Goal: Task Accomplishment & Management: Use online tool/utility

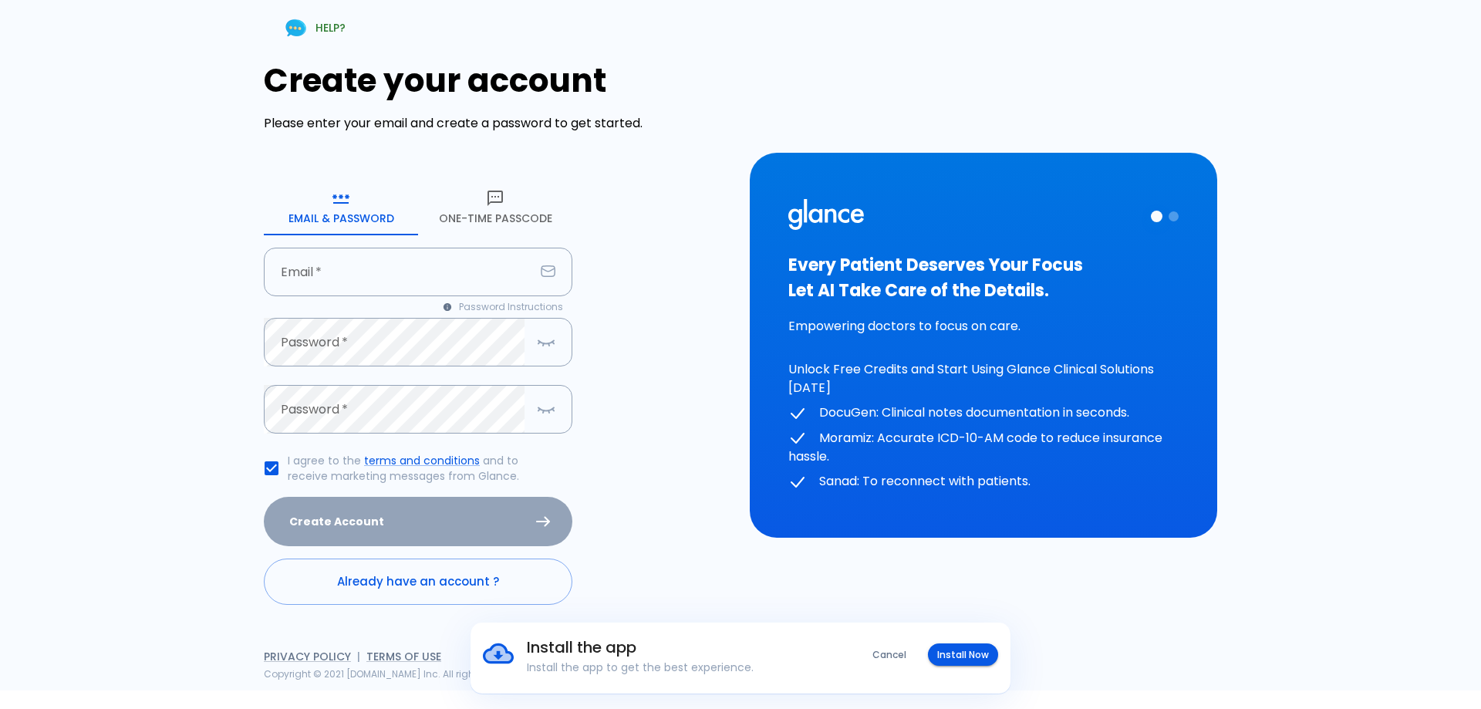
click at [468, 194] on button "One-Time Passcode" at bounding box center [495, 208] width 154 height 56
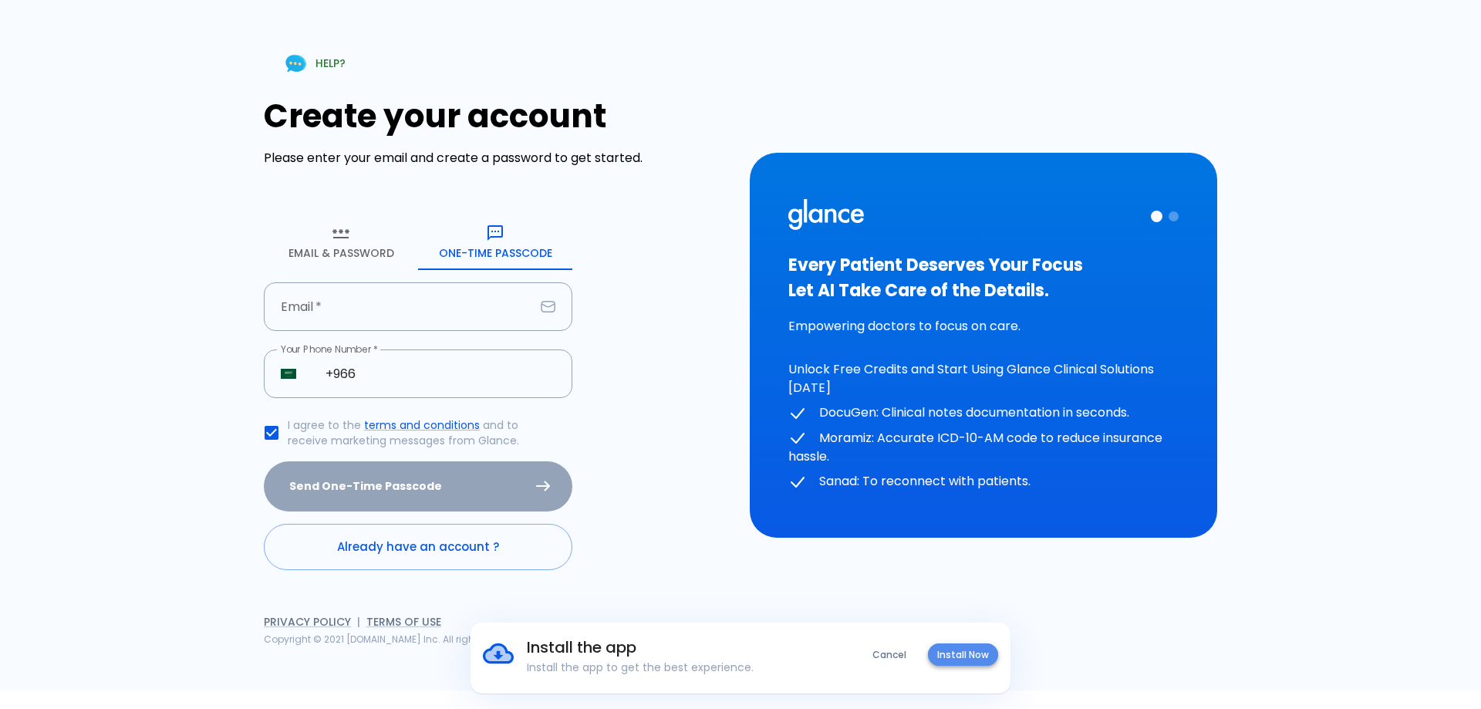
click at [963, 652] on button "Install Now" at bounding box center [963, 654] width 70 height 22
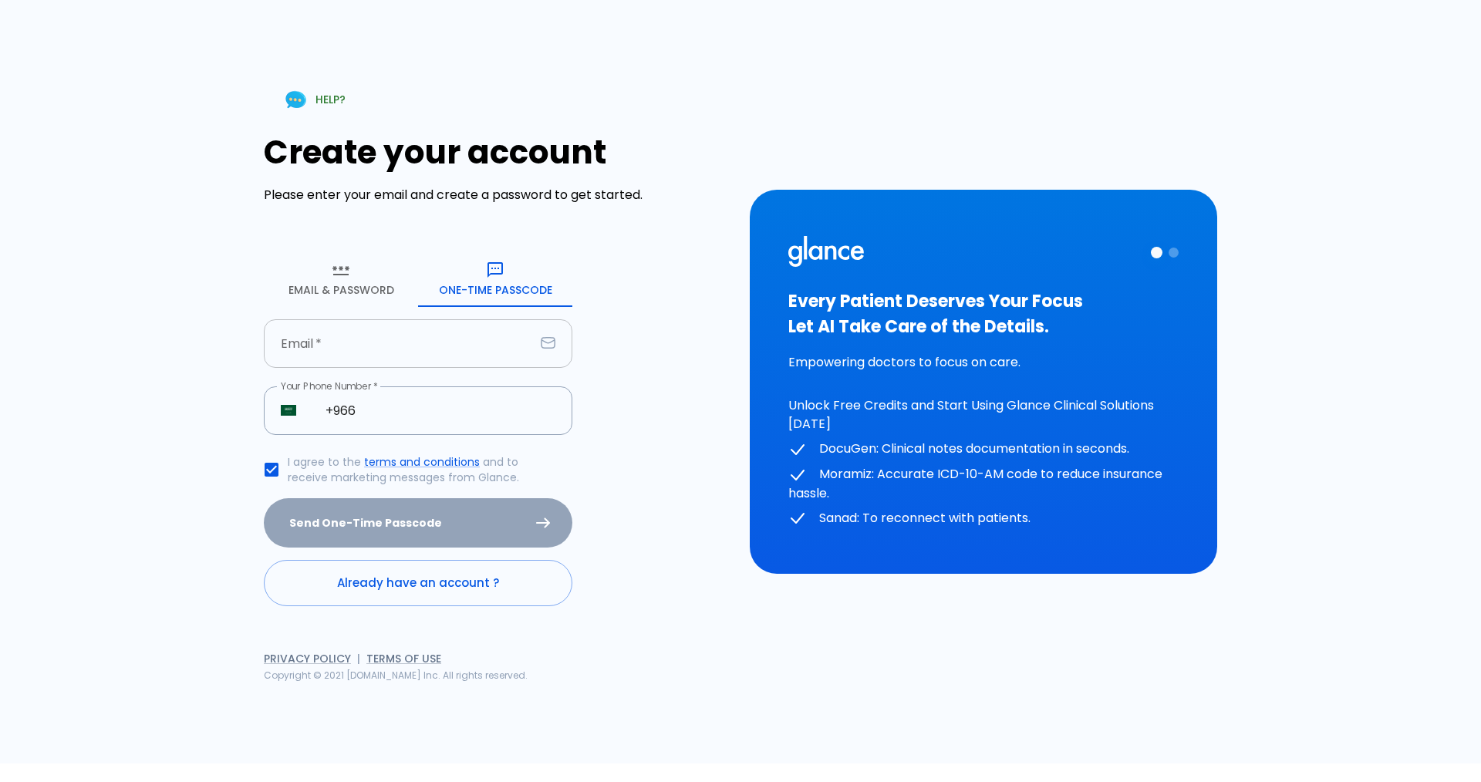
click at [333, 329] on input "text" at bounding box center [399, 343] width 271 height 49
type input "[EMAIL_ADDRESS][DOMAIN_NAME]"
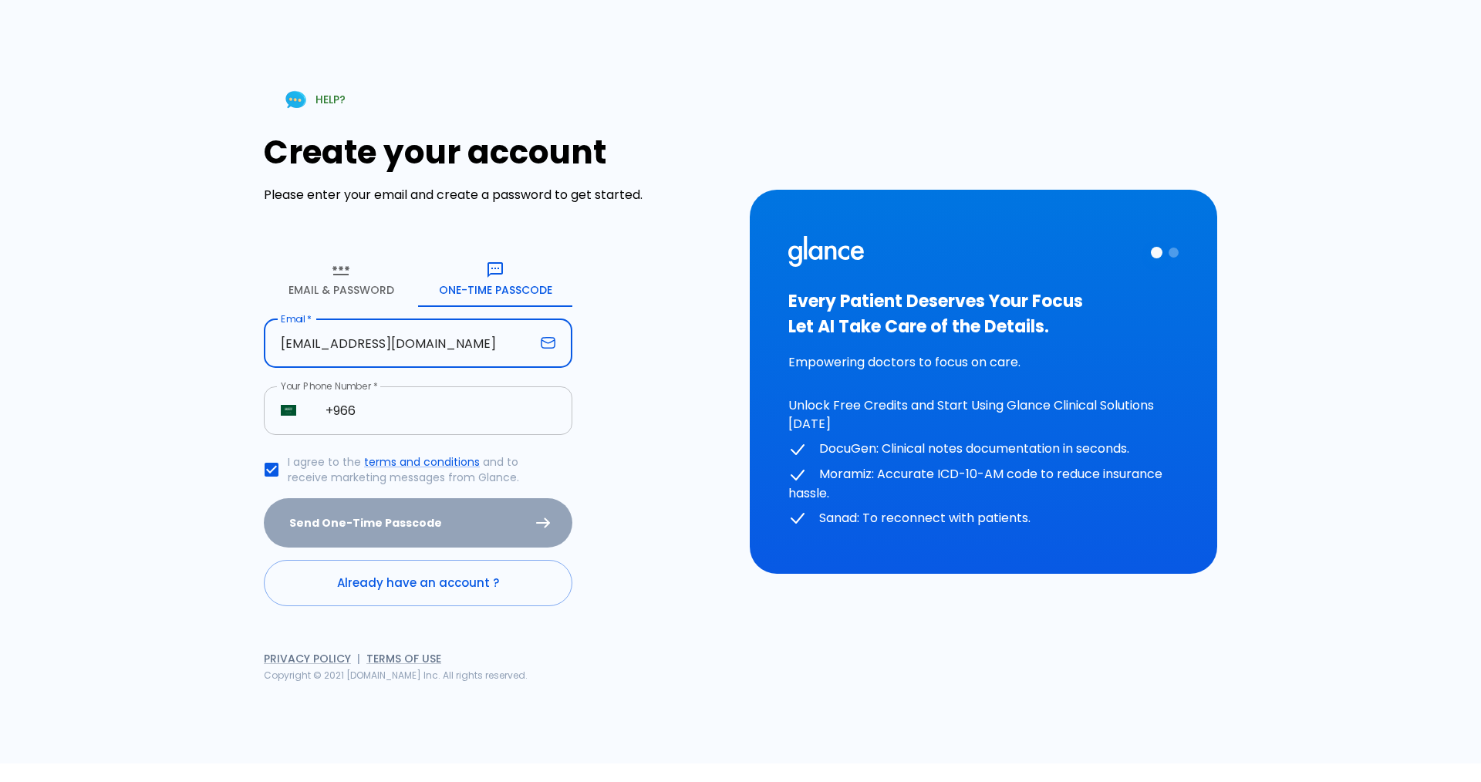
click at [373, 416] on input "+966" at bounding box center [441, 411] width 264 height 49
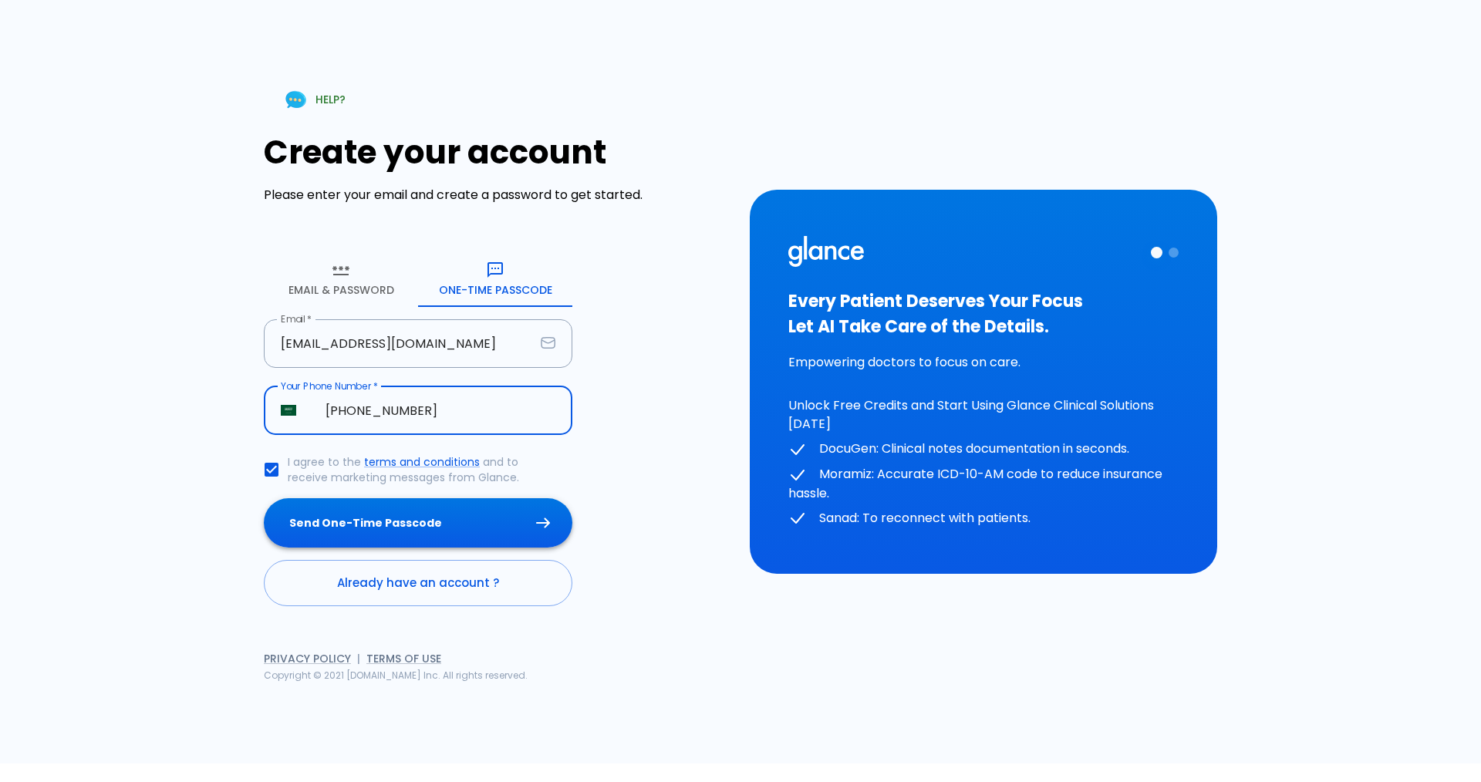
type input "[PHONE_NUMBER]"
click at [378, 509] on button "Send One-Time Passcode" at bounding box center [418, 523] width 309 height 50
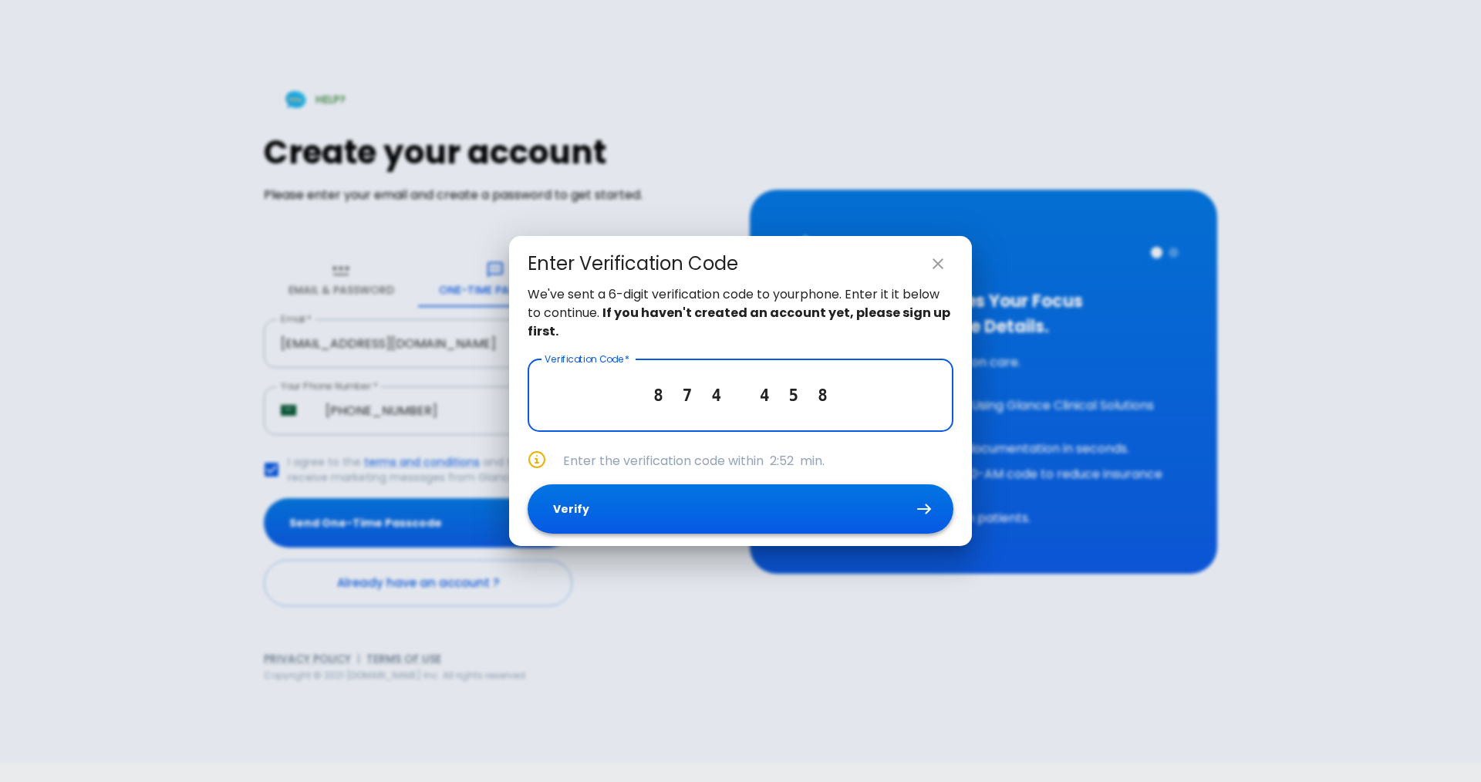
type input "8 7 4 4 5 8"
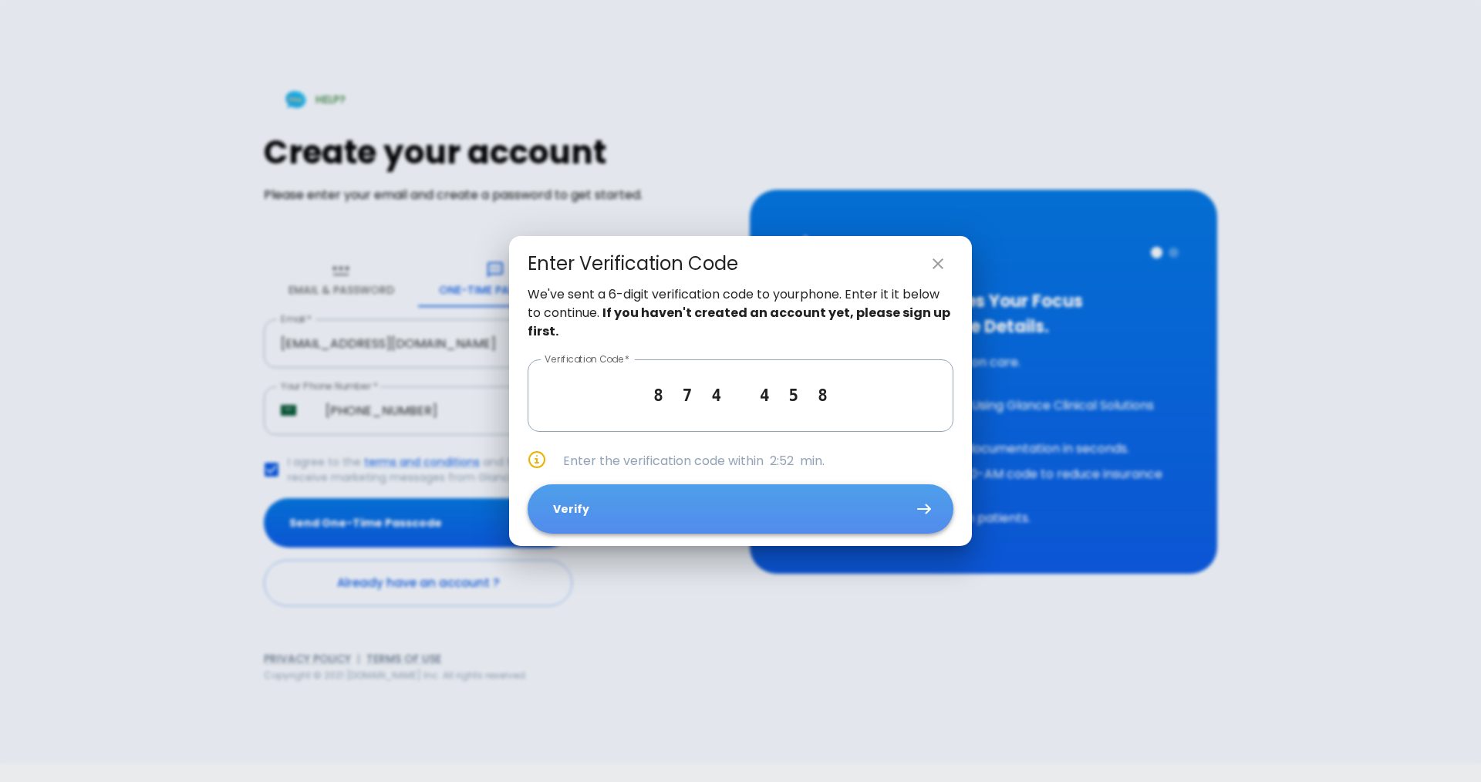
click at [636, 516] on button "Verify" at bounding box center [741, 509] width 426 height 50
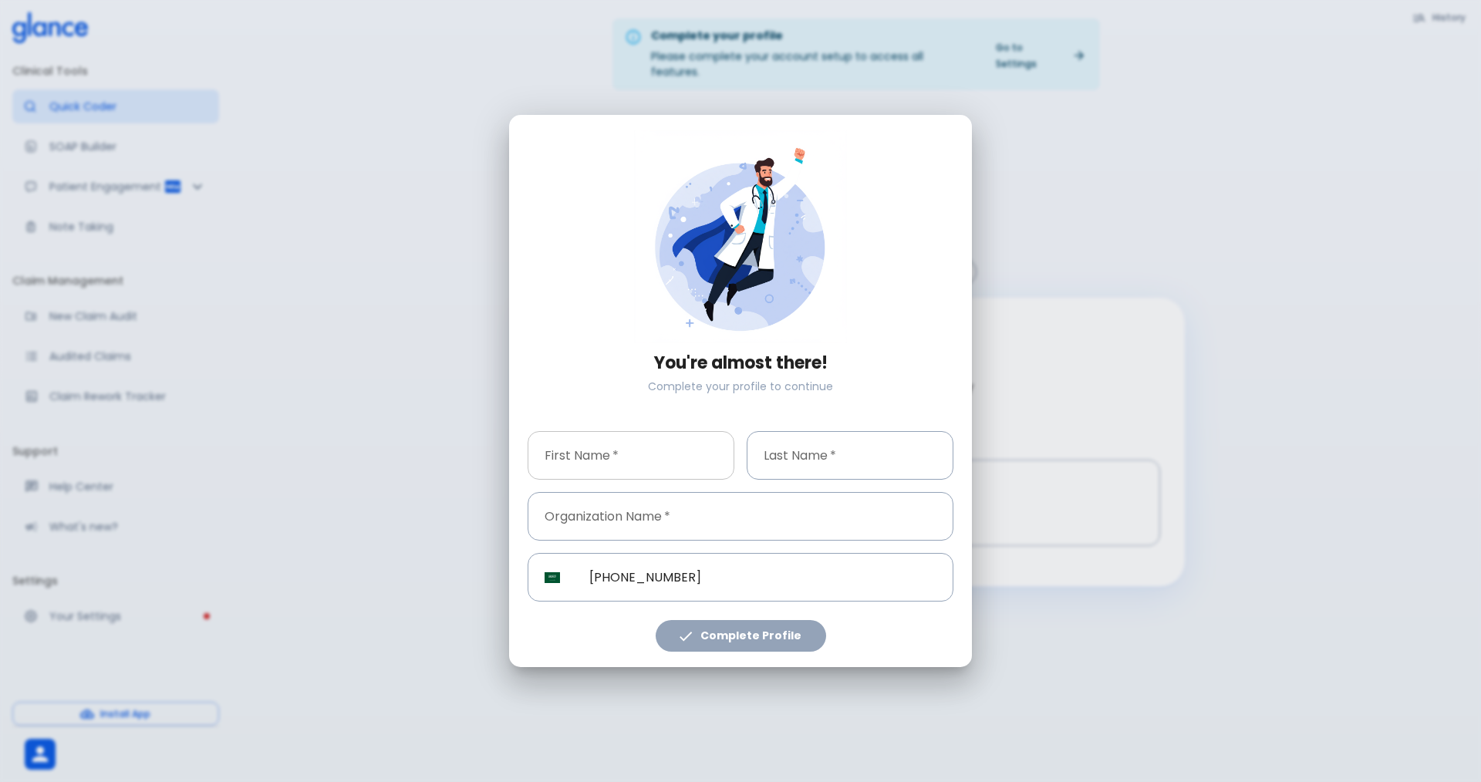
click at [609, 461] on input "text" at bounding box center [631, 455] width 207 height 49
type input "wafaa"
click at [824, 451] on input "text" at bounding box center [850, 455] width 207 height 49
type input "zaghlout"
click at [667, 535] on input "text" at bounding box center [741, 516] width 426 height 49
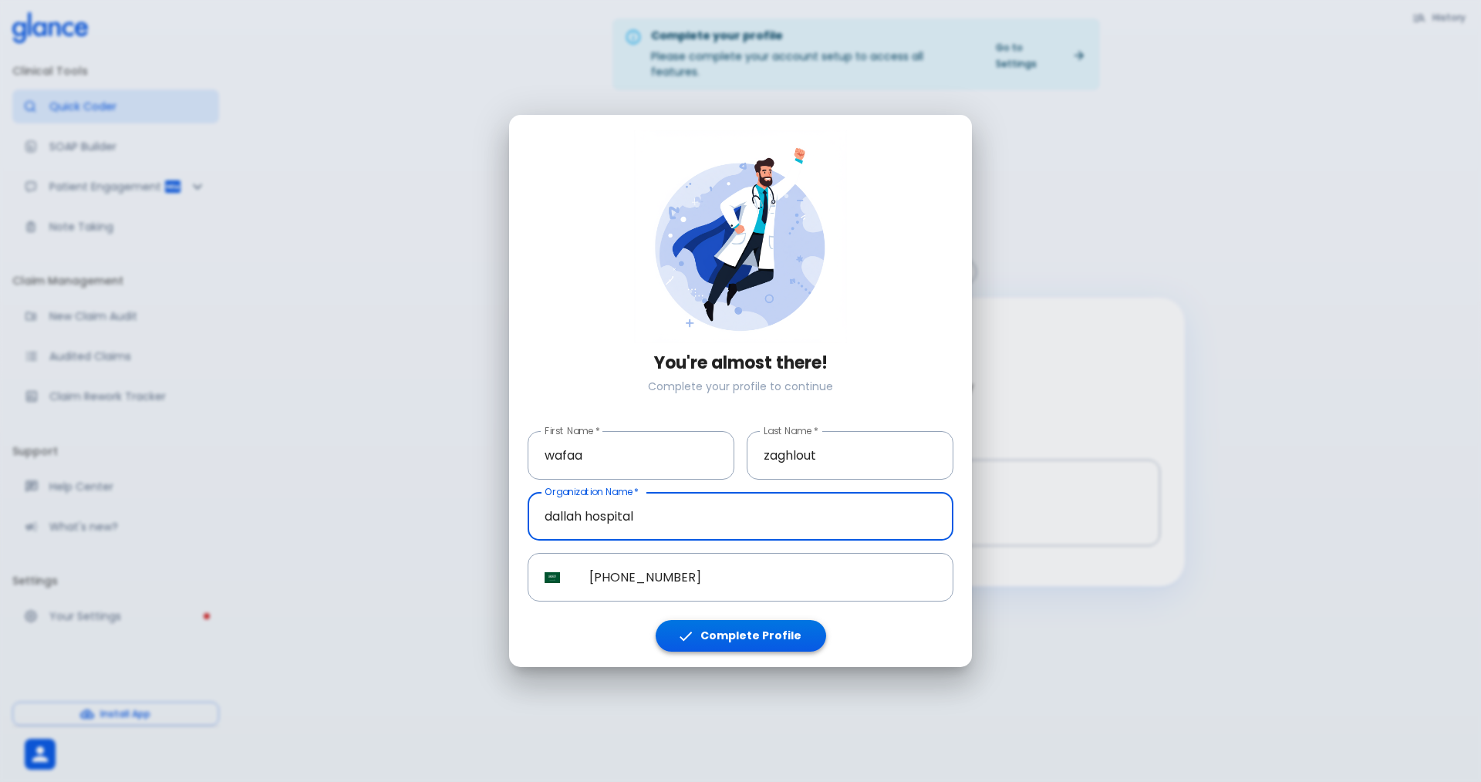
type input "dallah hospital"
click at [694, 628] on icon "button" at bounding box center [685, 636] width 17 height 17
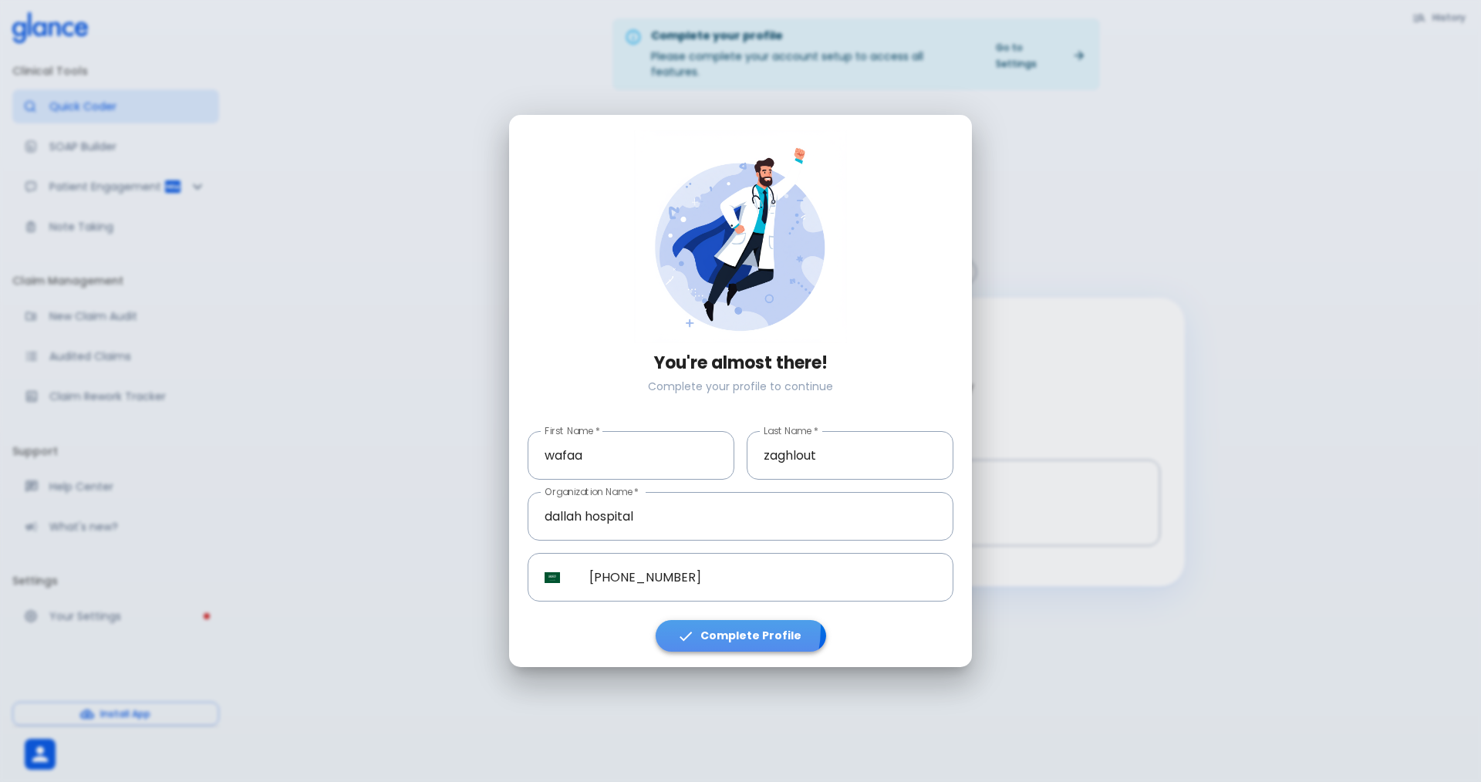
click at [694, 628] on icon "button" at bounding box center [685, 636] width 17 height 17
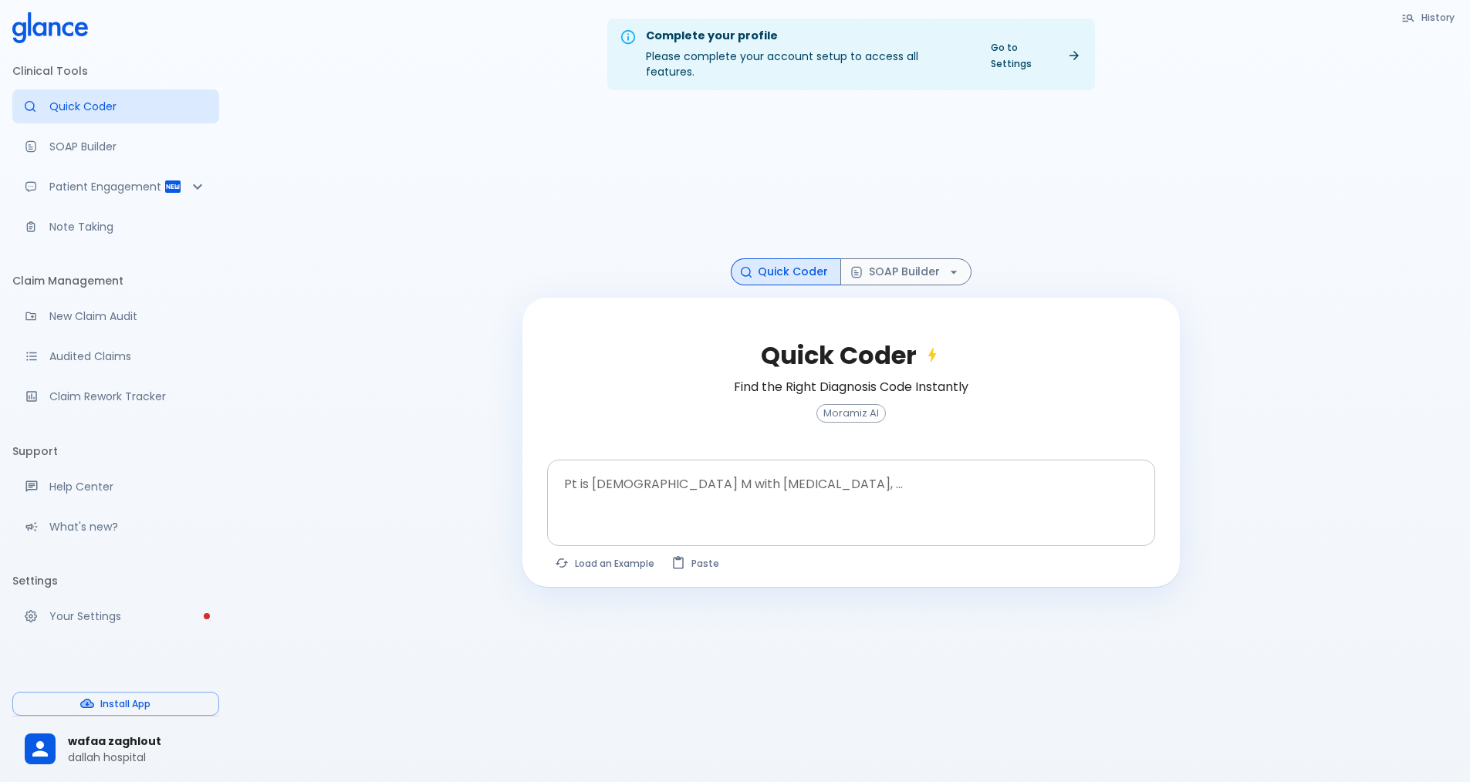
click at [664, 515] on div at bounding box center [853, 529] width 602 height 28
click at [662, 498] on textarea at bounding box center [851, 491] width 586 height 49
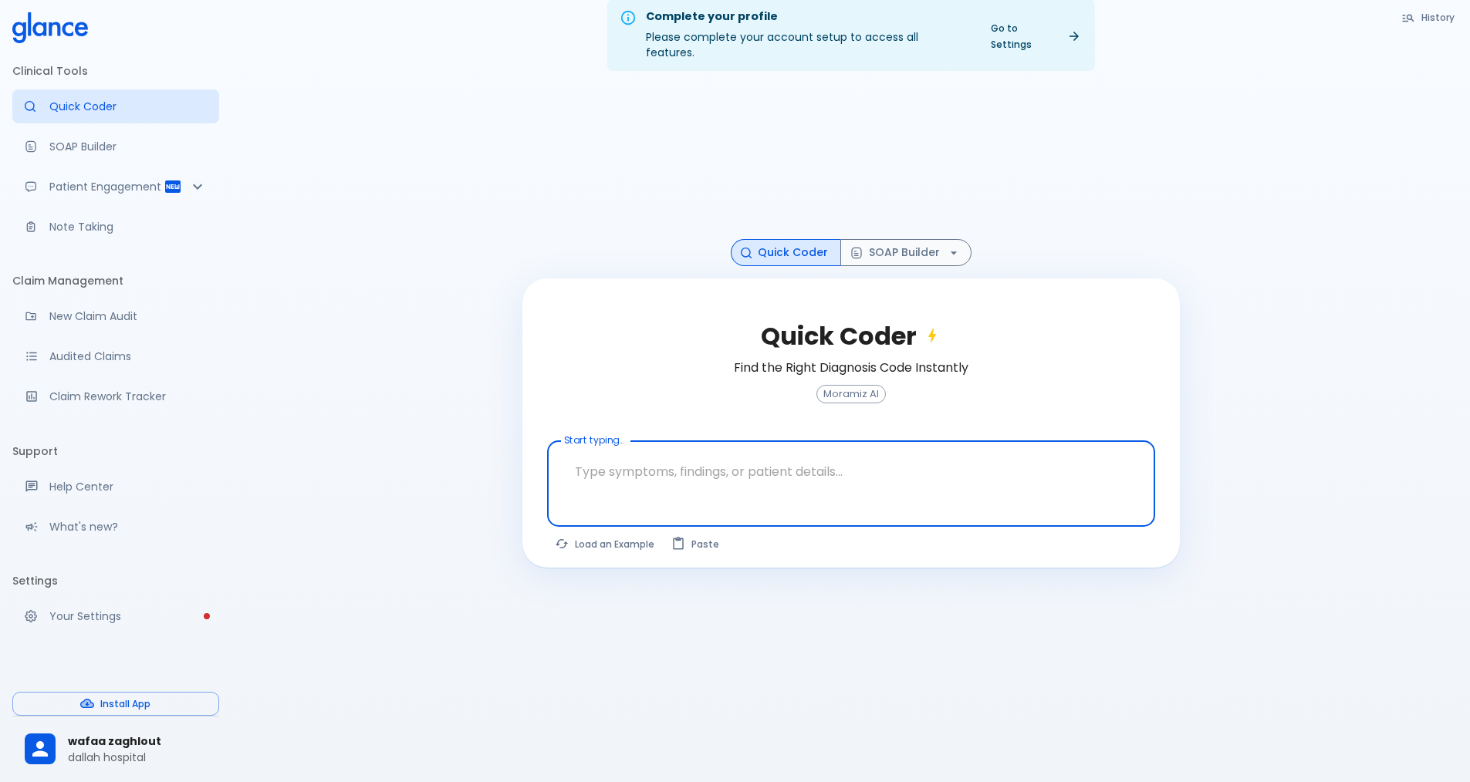
scroll to position [37, 0]
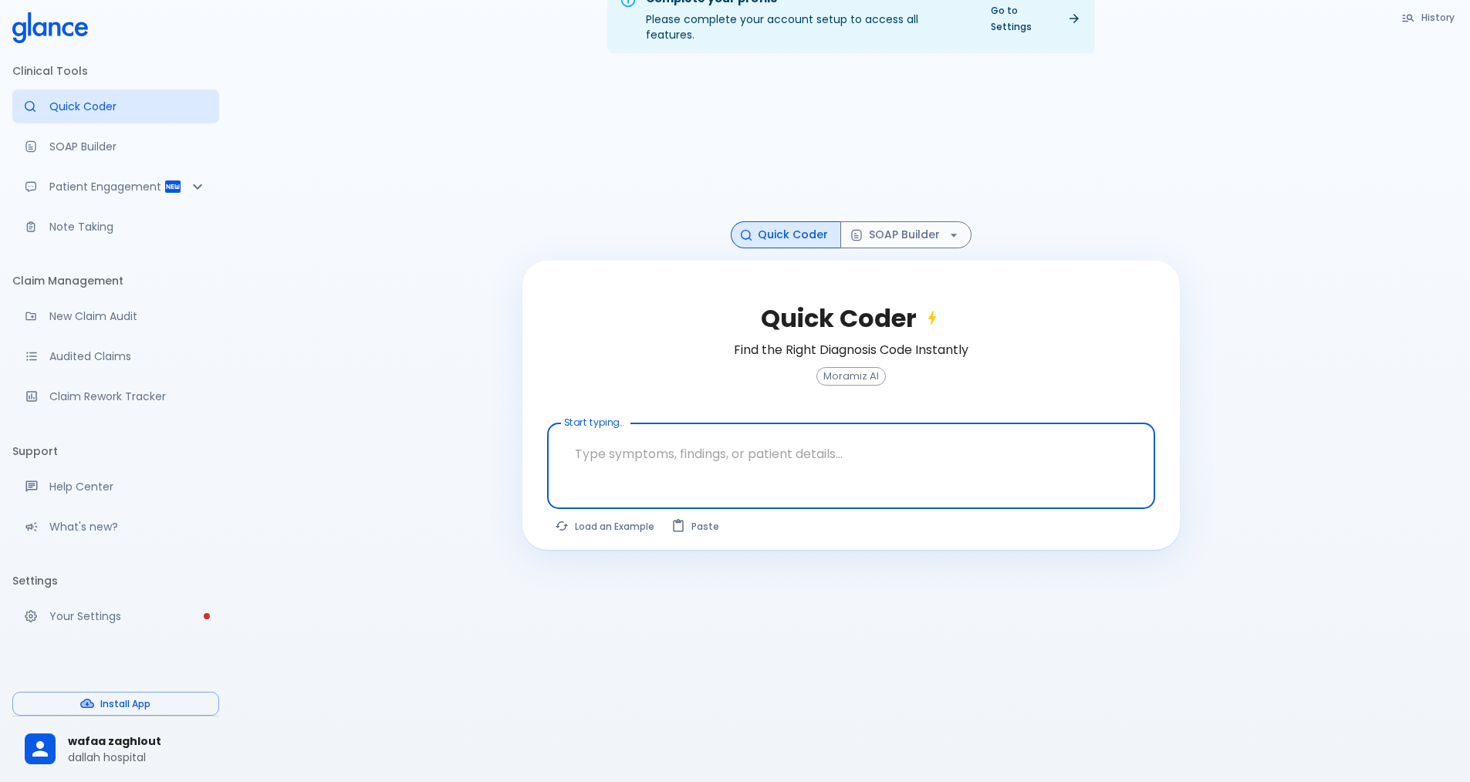
click at [667, 457] on textarea at bounding box center [851, 454] width 586 height 49
type textarea "a"
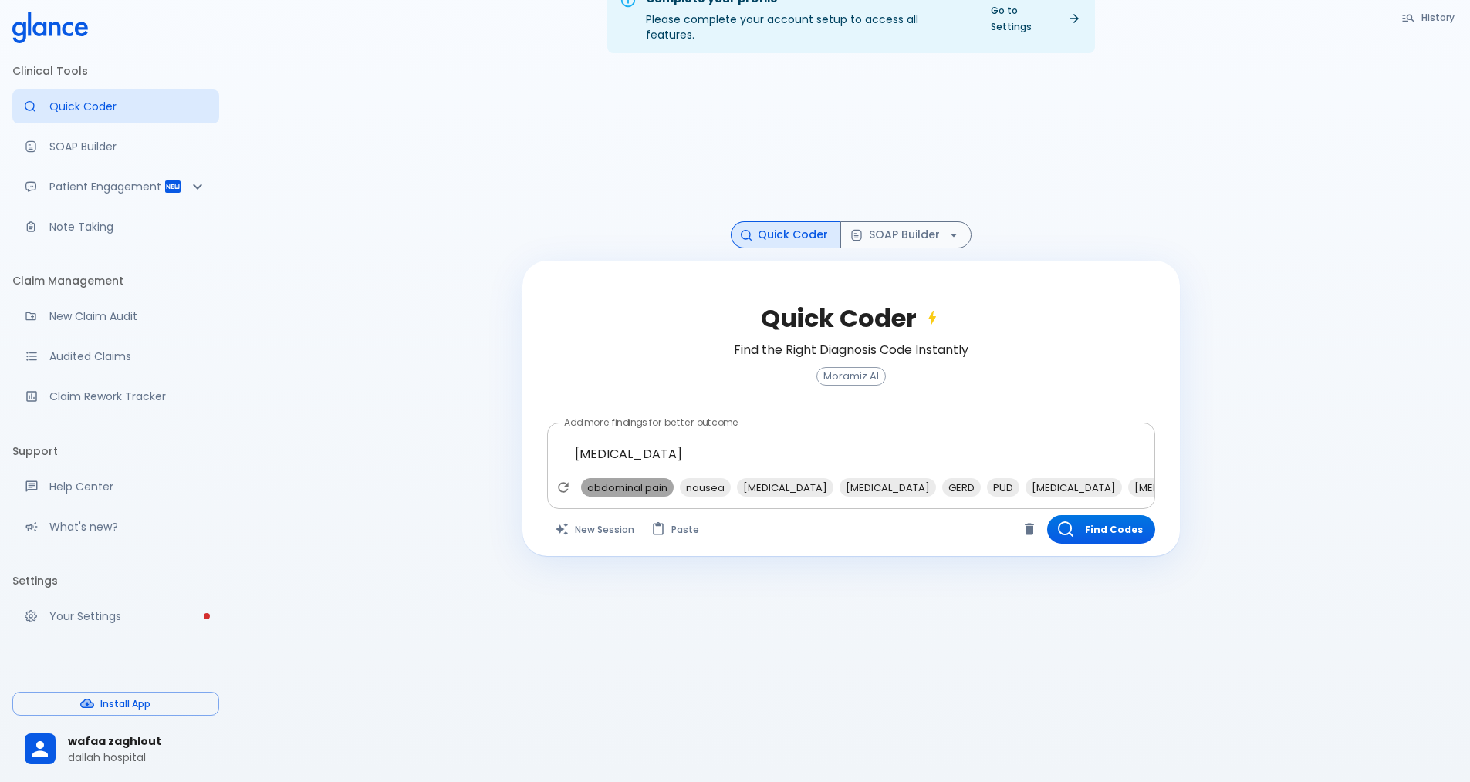
click at [604, 479] on span "abdominal pain" at bounding box center [627, 488] width 93 height 18
click at [592, 479] on span "nausea" at bounding box center [606, 488] width 51 height 18
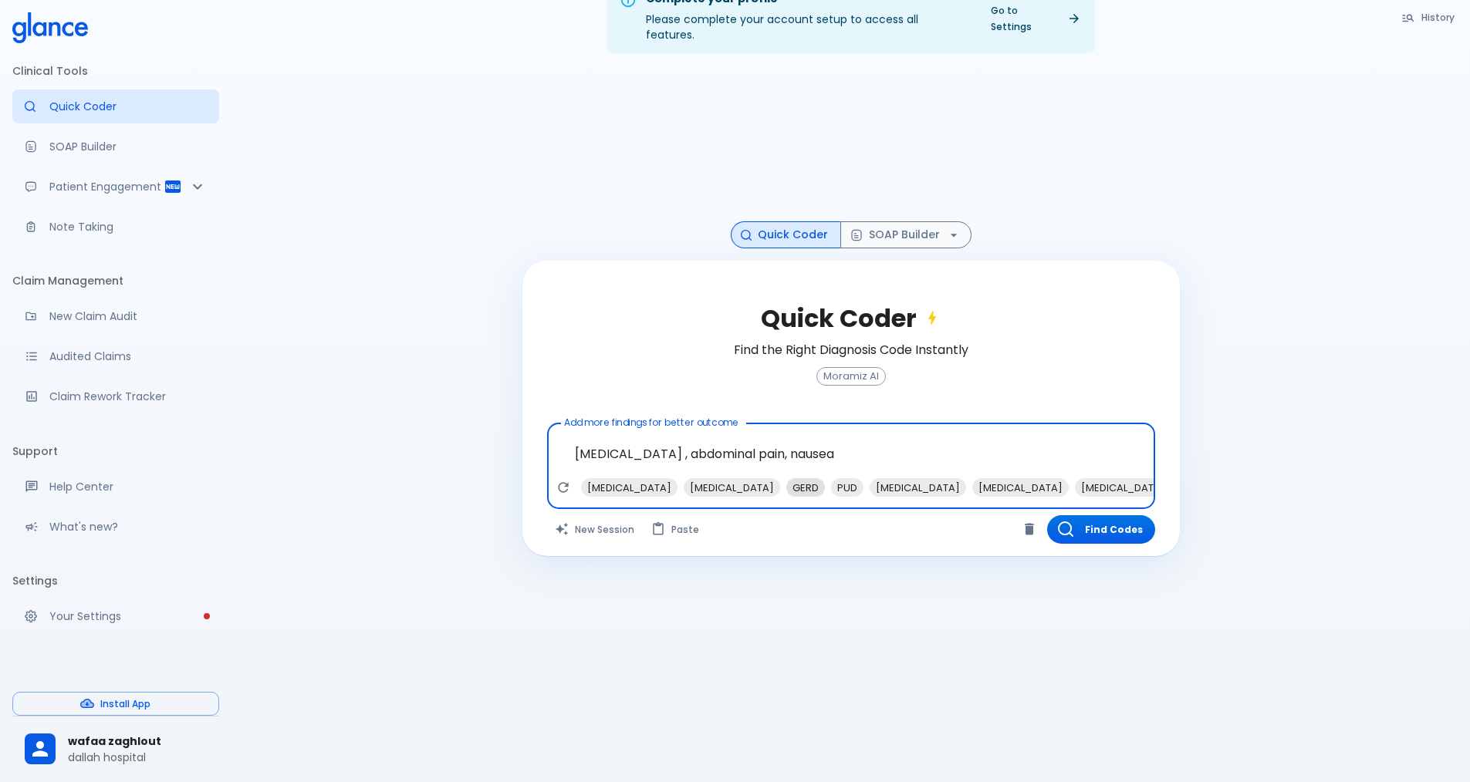
click at [786, 479] on span "GERD" at bounding box center [805, 488] width 39 height 18
click at [1030, 479] on span "[MEDICAL_DATA]" at bounding box center [1078, 488] width 96 height 18
type textarea "[MEDICAL_DATA] , abdominal pain, nausea, GERD, [MEDICAL_DATA]"
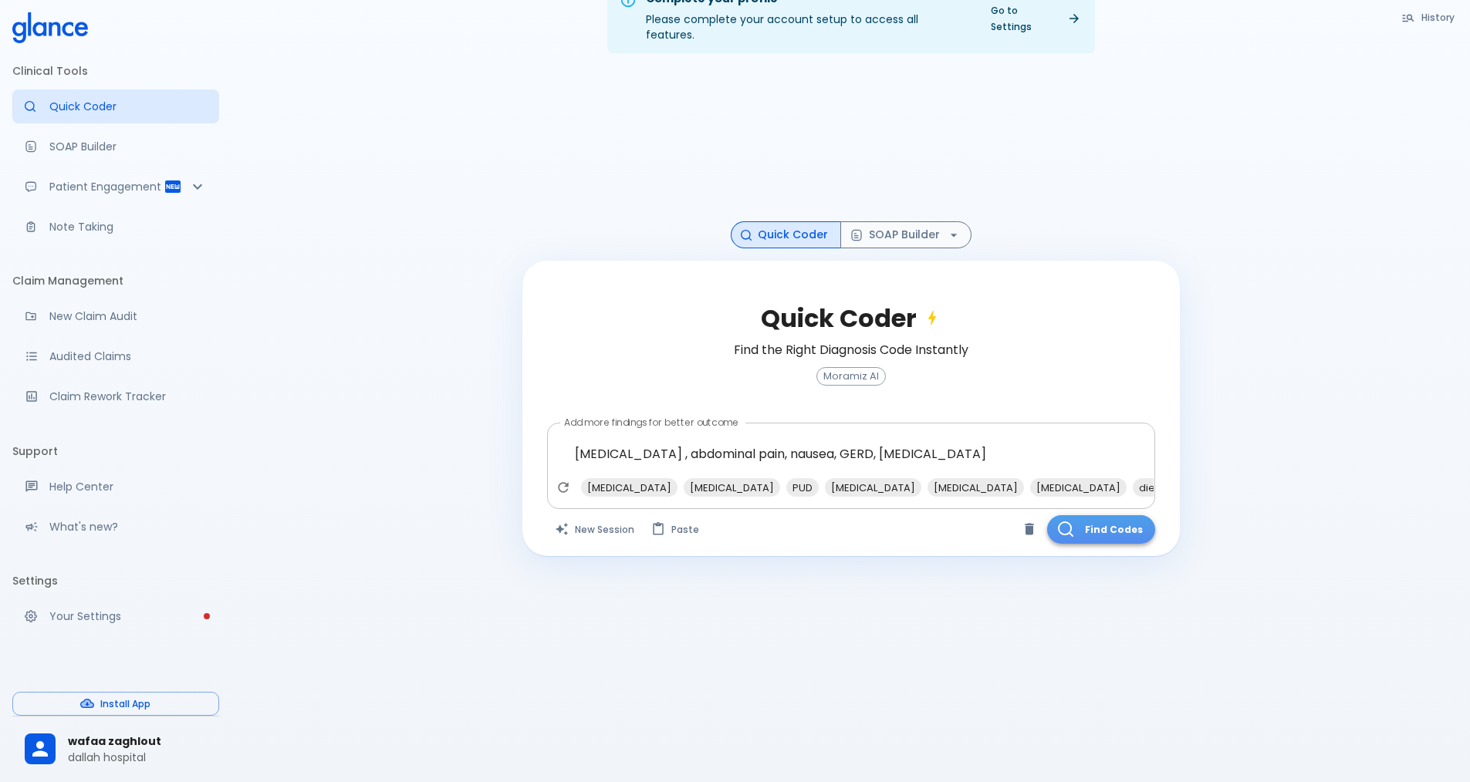
click at [1063, 522] on icon "button" at bounding box center [1065, 529] width 15 height 15
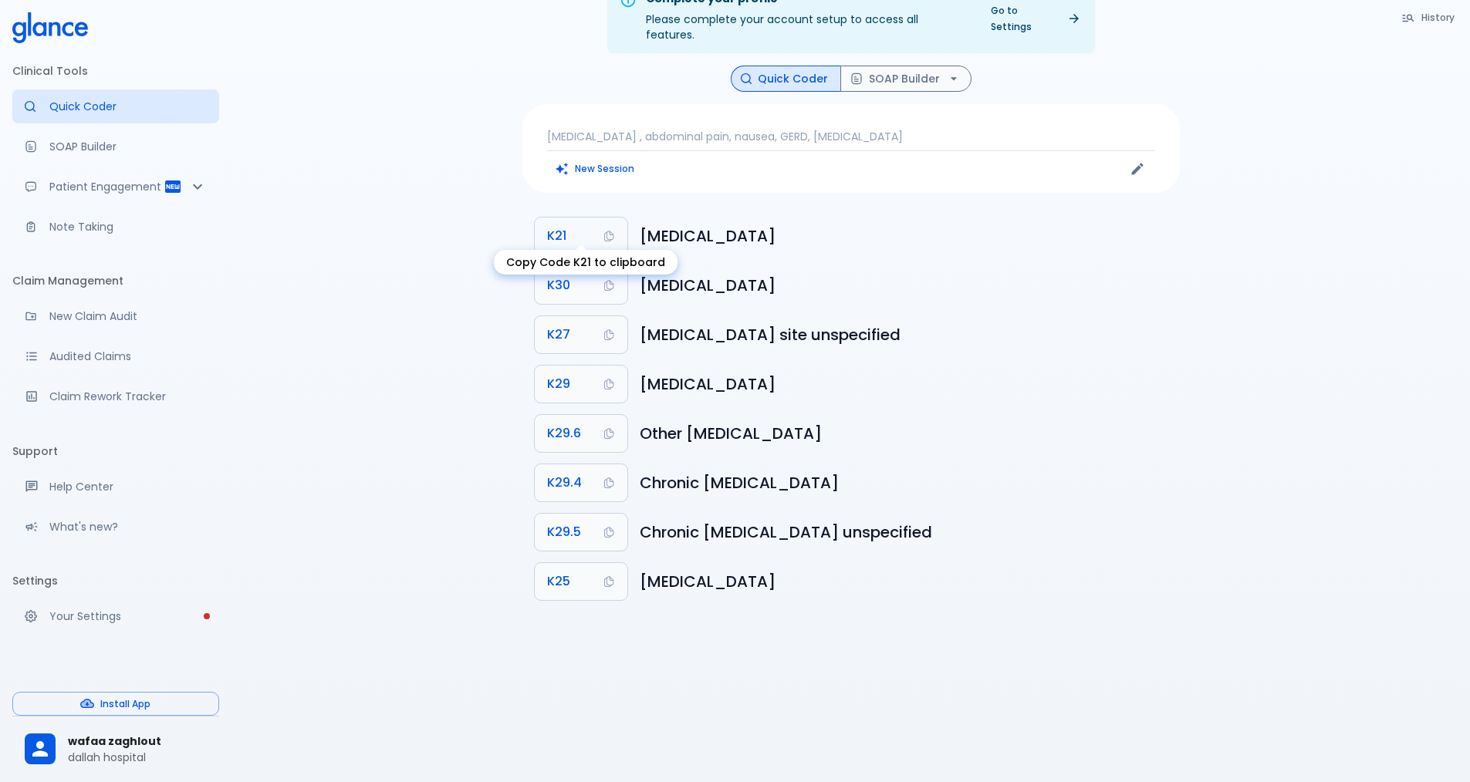
click at [570, 230] on button "K21" at bounding box center [581, 236] width 93 height 37
click at [609, 218] on button "K21" at bounding box center [581, 236] width 93 height 37
click at [559, 225] on span "K21" at bounding box center [556, 236] width 19 height 22
click at [890, 73] on button "SOAP Builder" at bounding box center [905, 79] width 131 height 27
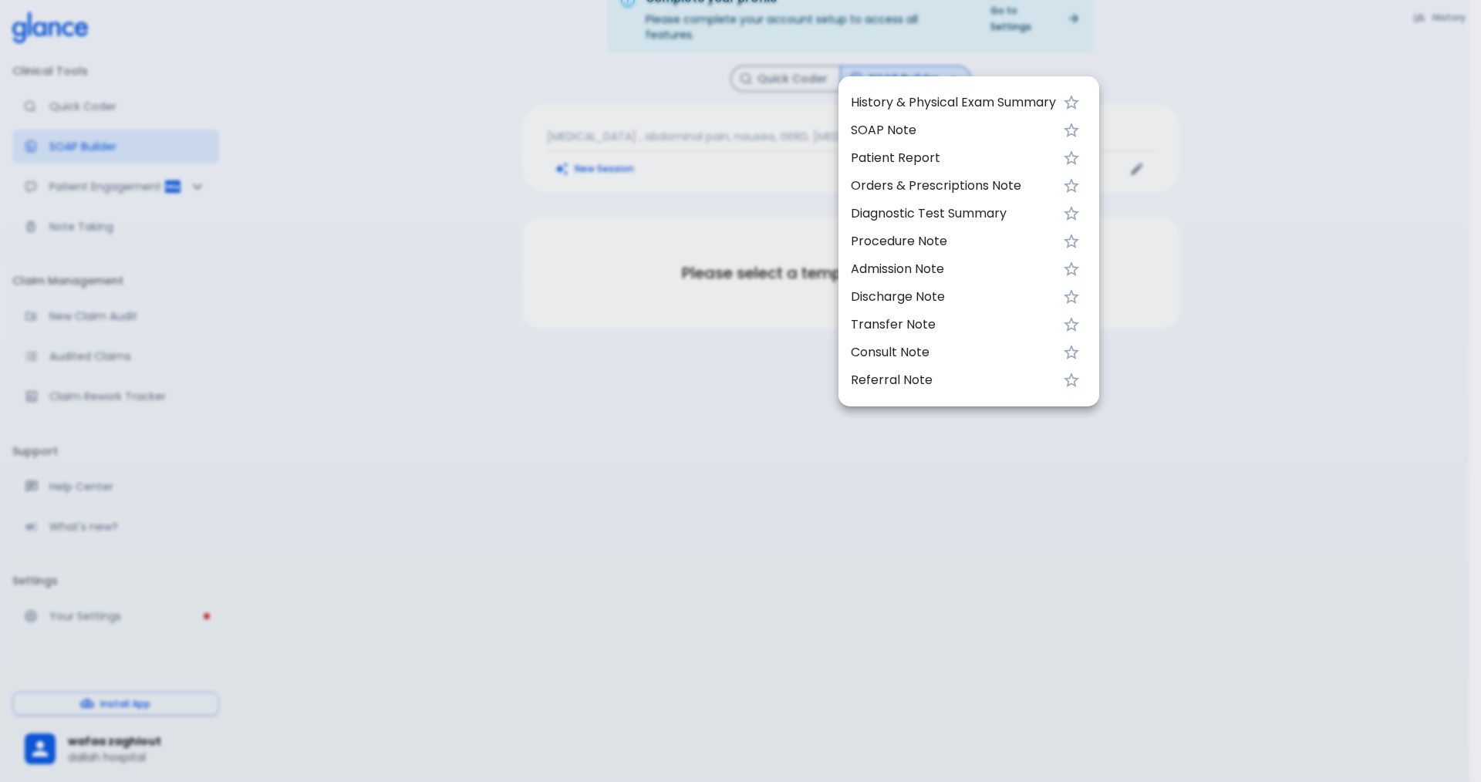
click at [739, 96] on div at bounding box center [740, 391] width 1481 height 782
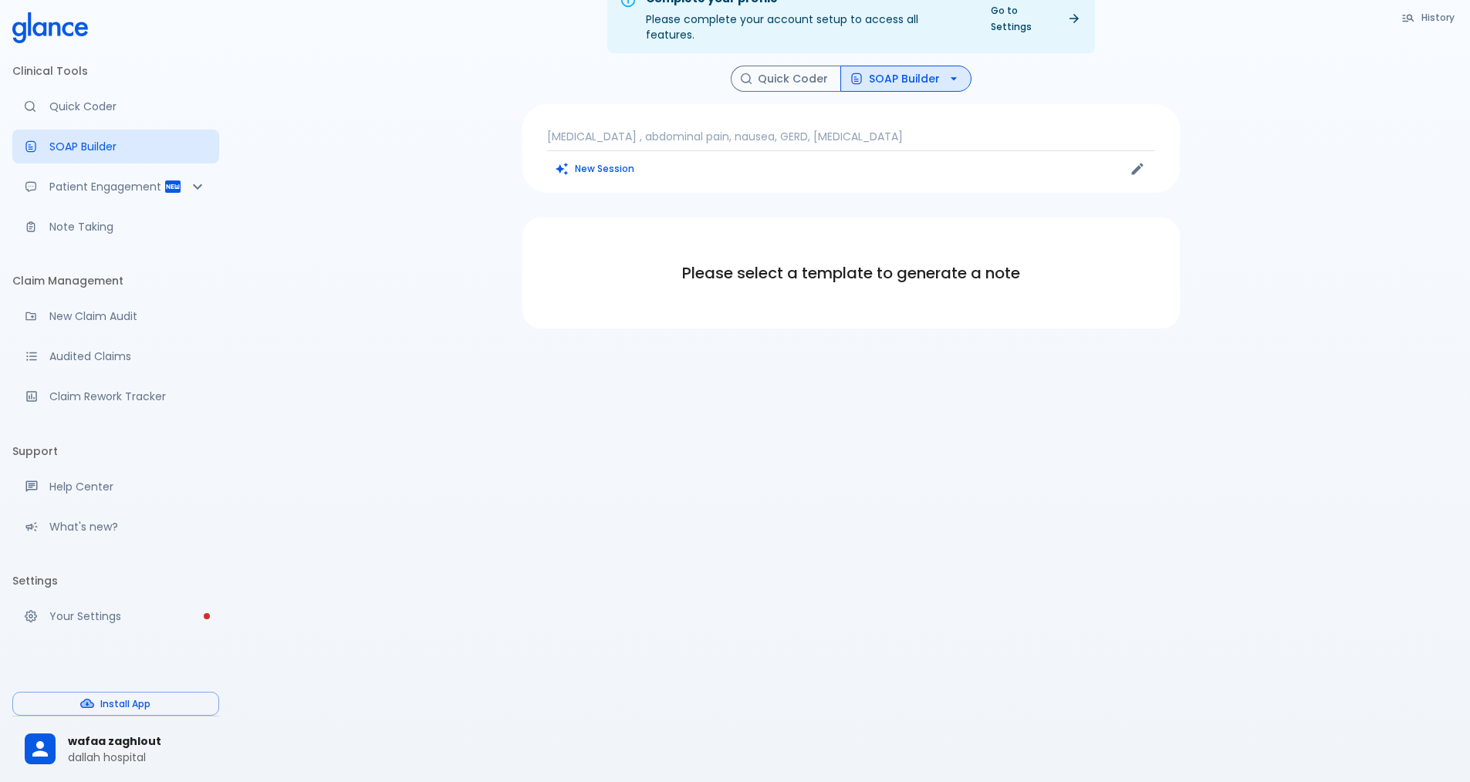
click at [767, 66] on button "Quick Coder" at bounding box center [786, 79] width 110 height 27
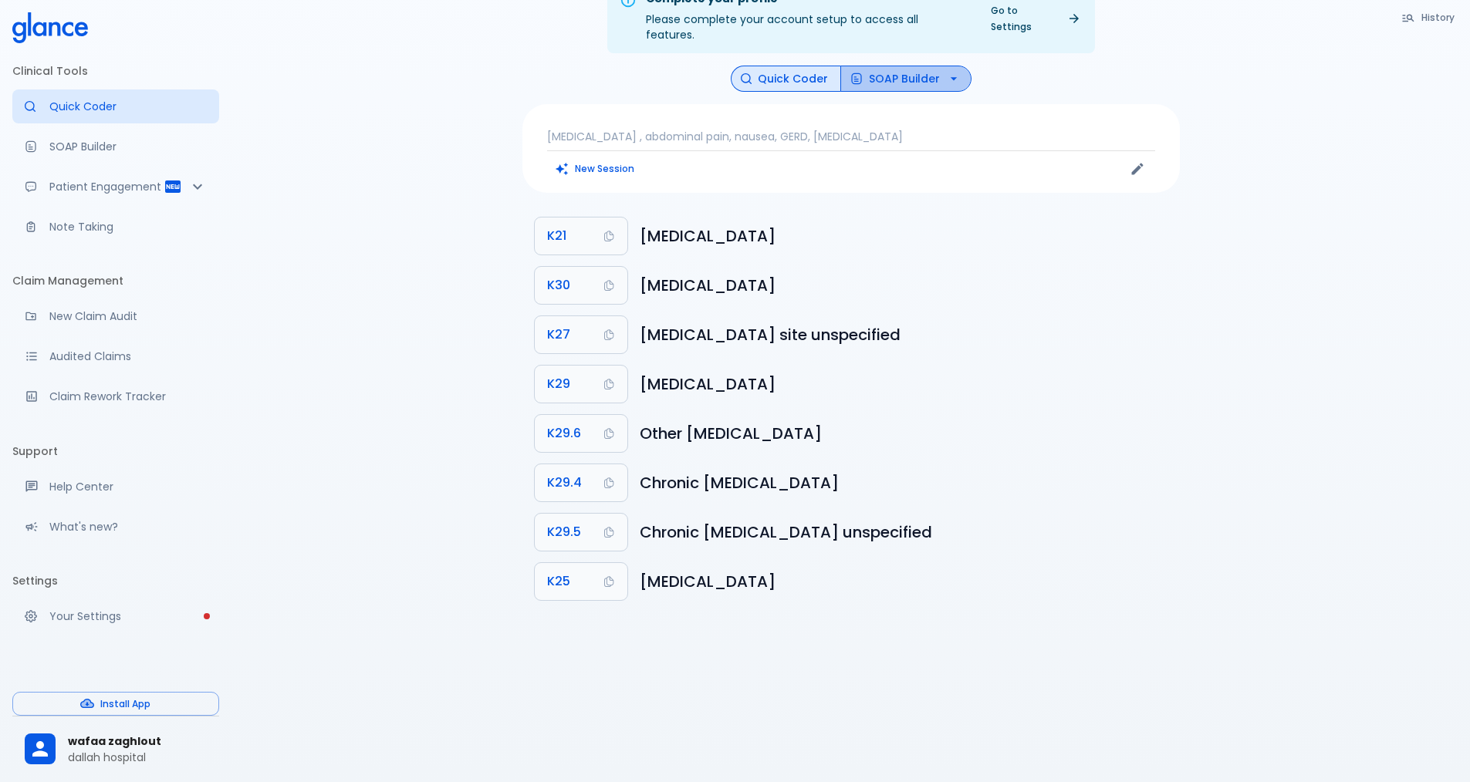
click at [853, 73] on icon "button" at bounding box center [856, 79] width 12 height 12
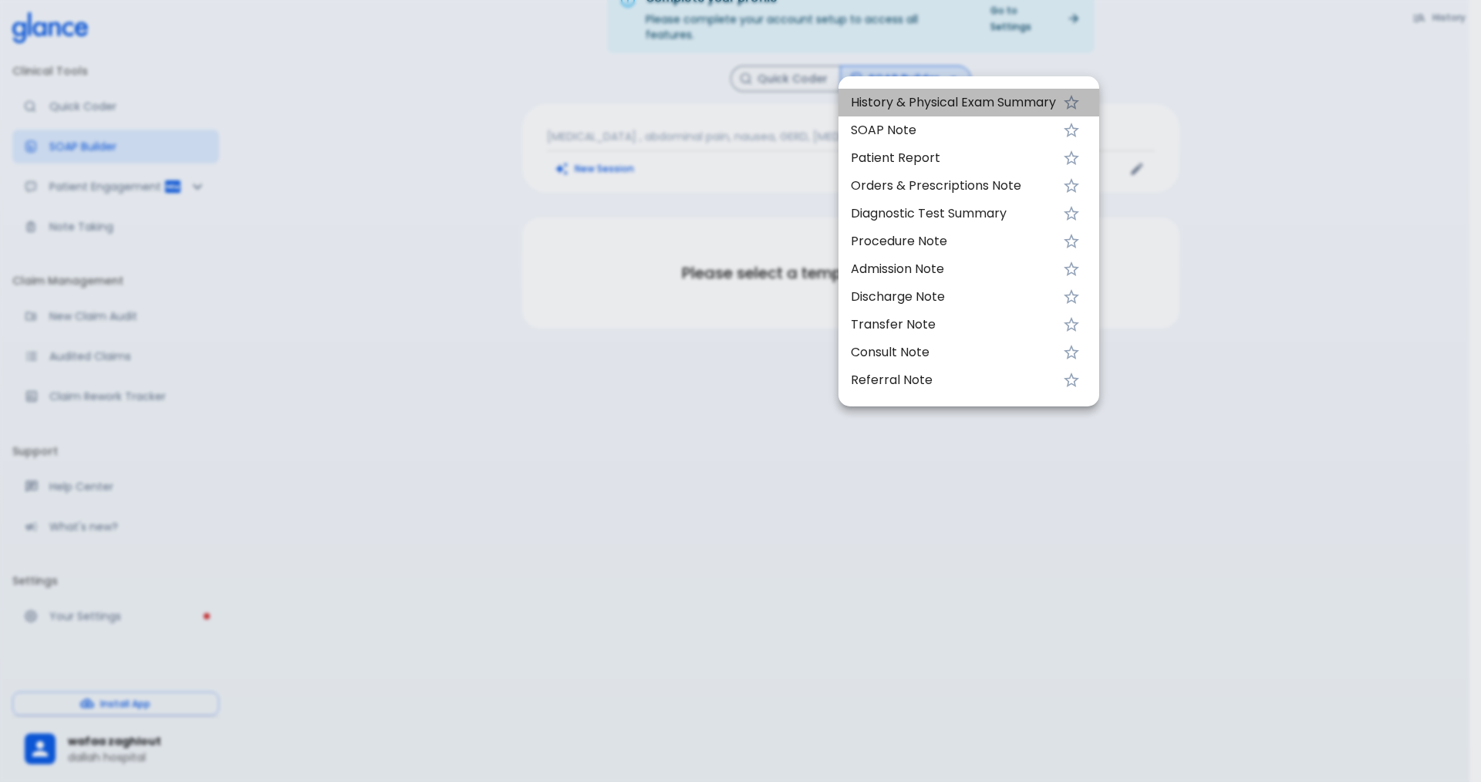
click at [872, 109] on span "History & Physical Exam Summary" at bounding box center [953, 102] width 205 height 19
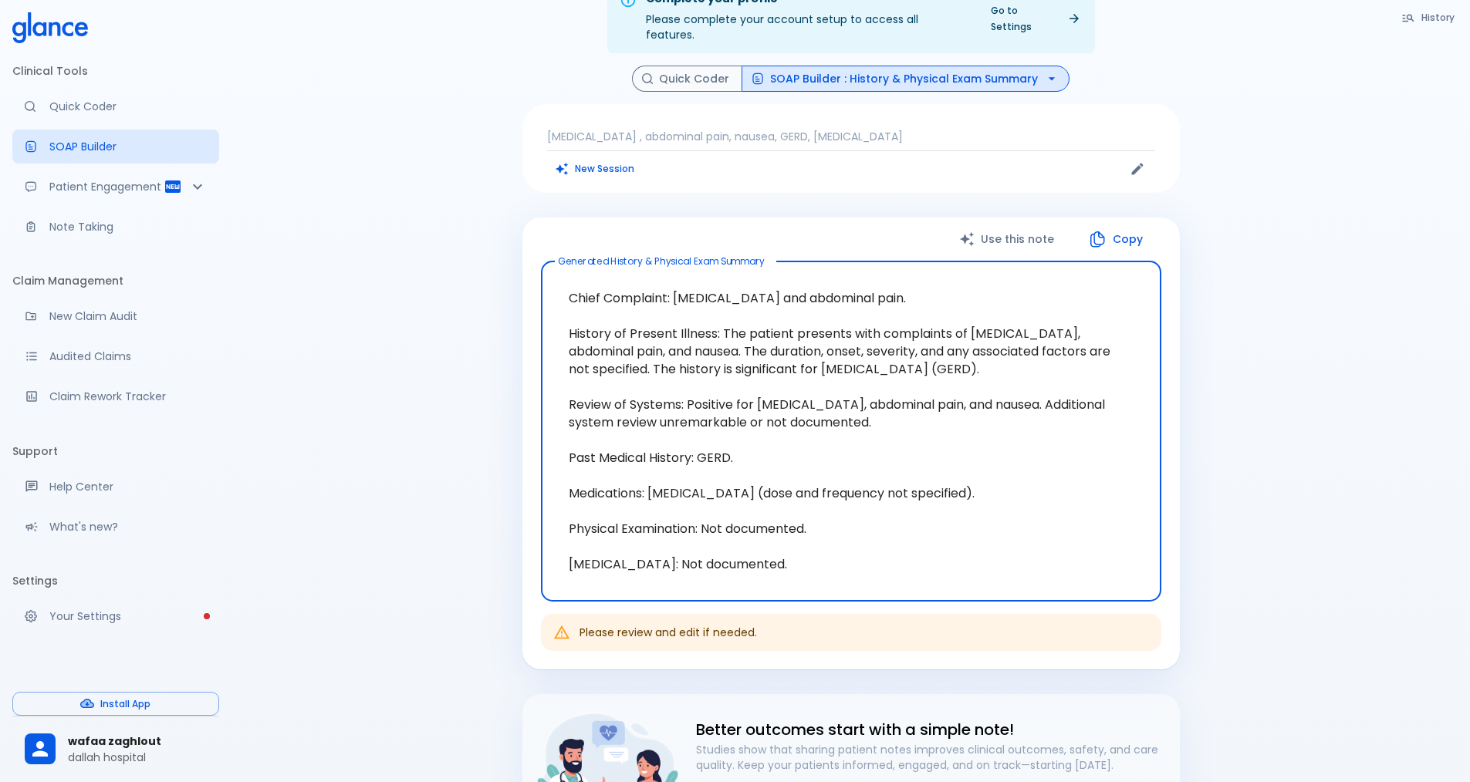
click at [1113, 237] on button "Copy" at bounding box center [1116, 240] width 89 height 32
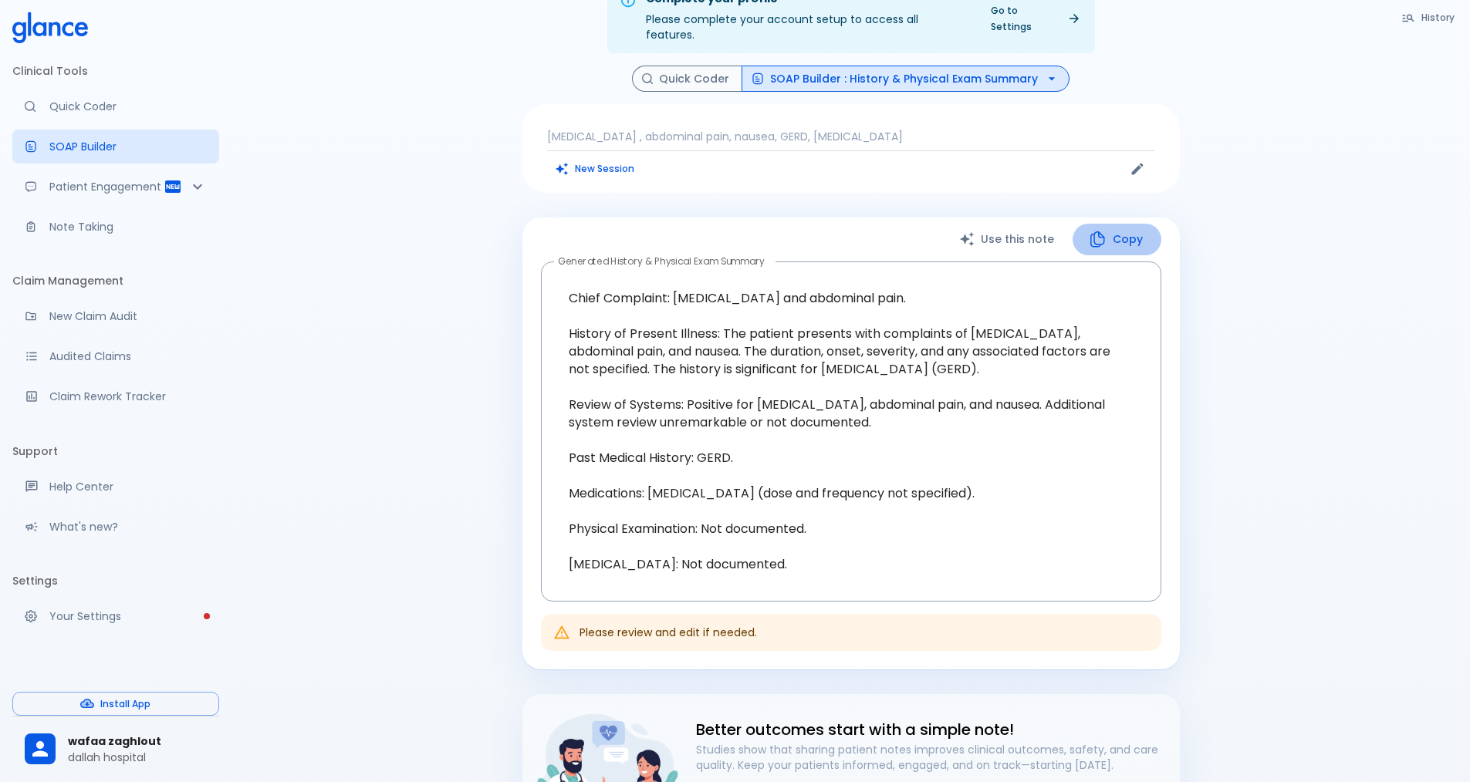
click at [1133, 234] on button "Copy" at bounding box center [1116, 240] width 89 height 32
